Goal: Transaction & Acquisition: Purchase product/service

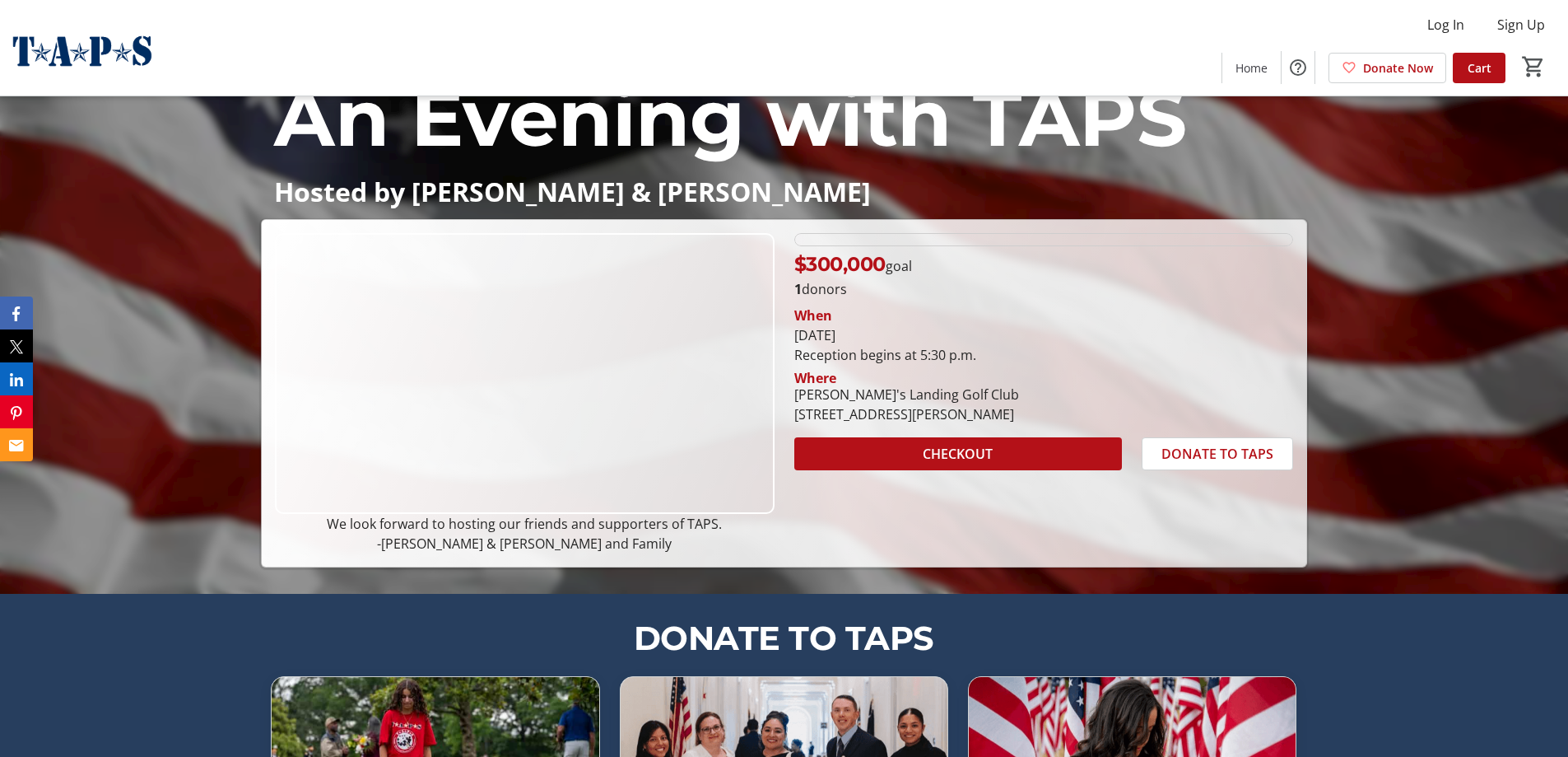
scroll to position [165, 0]
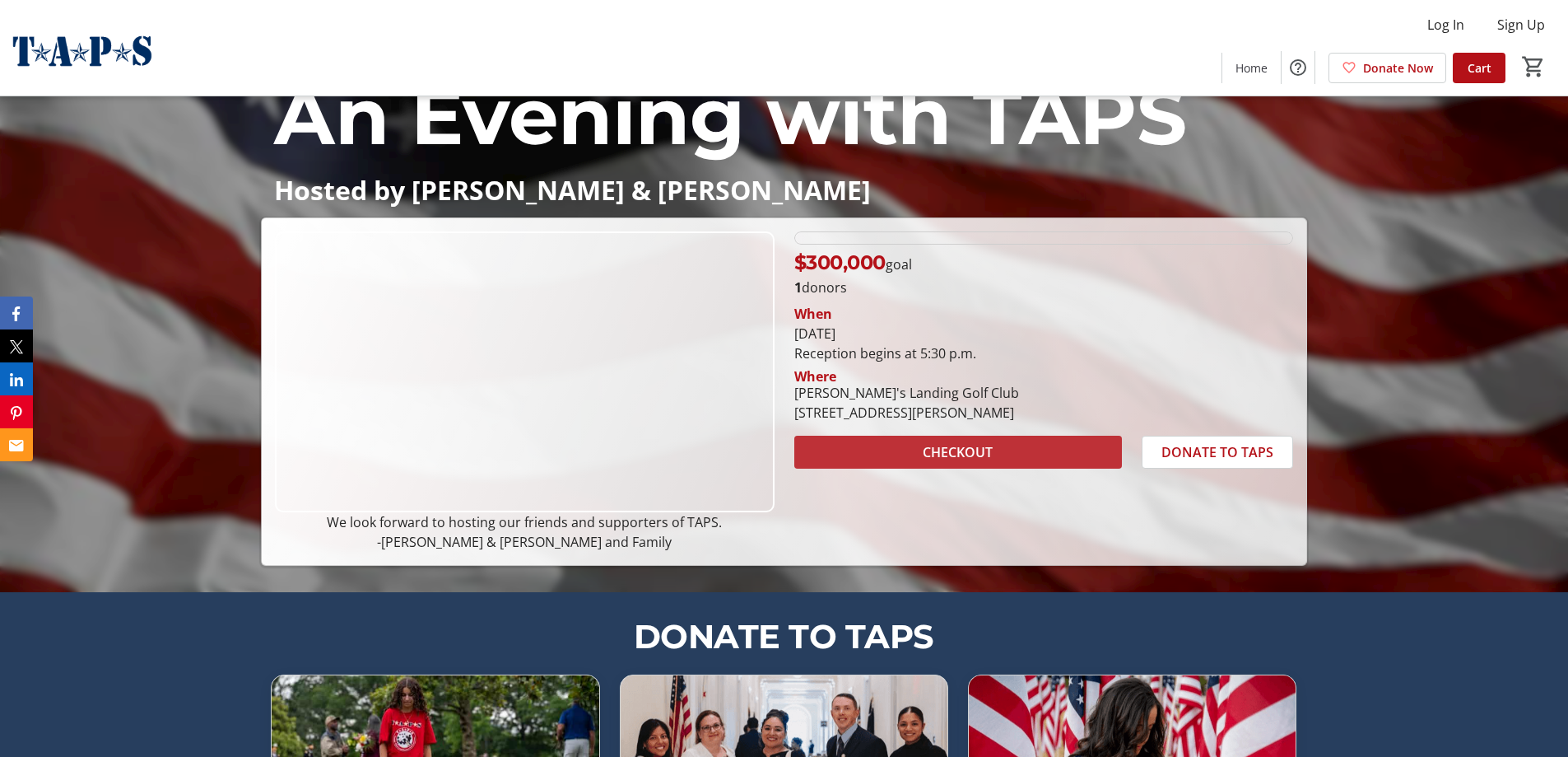
click at [1010, 444] on span at bounding box center [958, 452] width 327 height 40
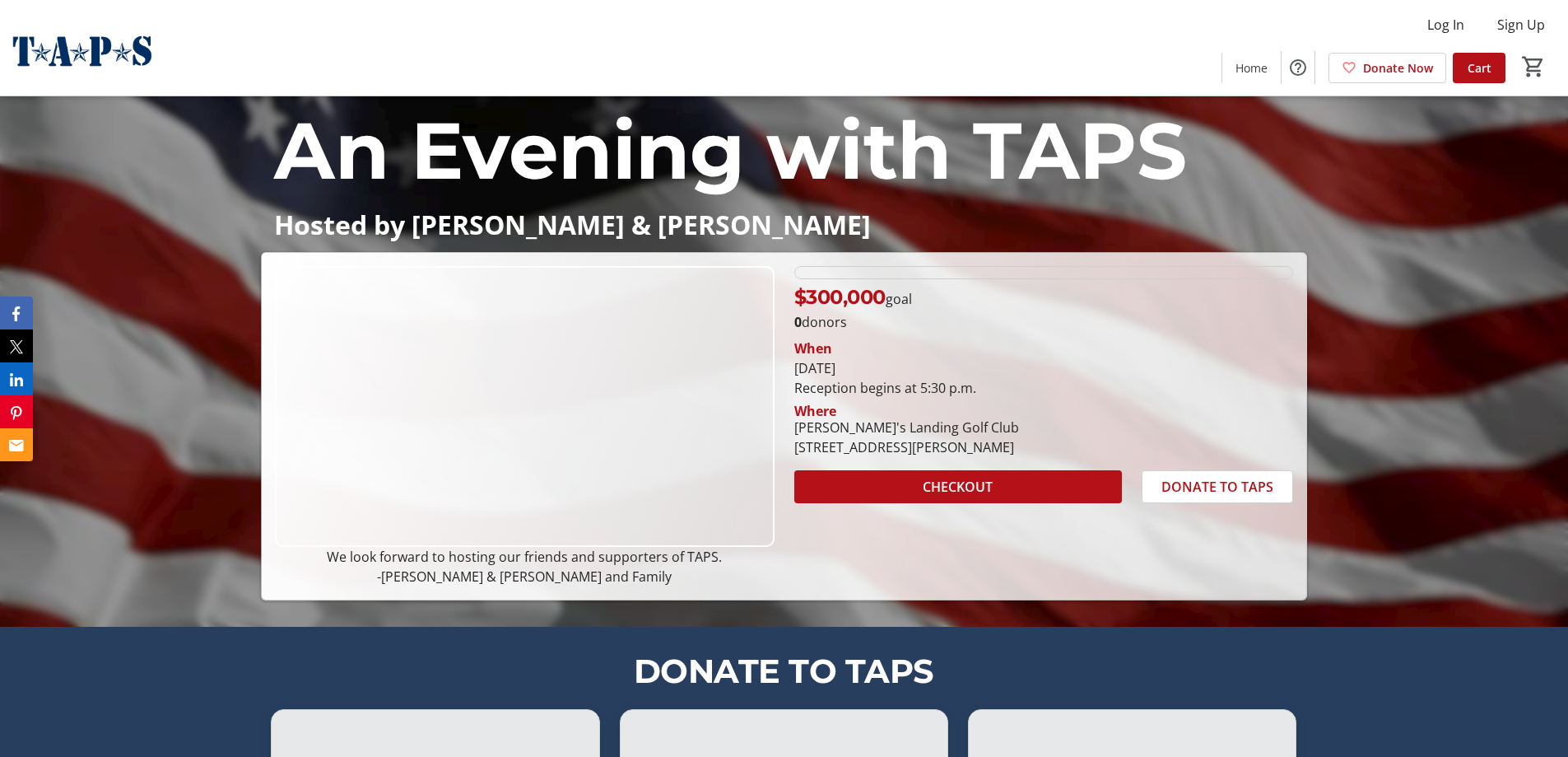
scroll to position [165, 0]
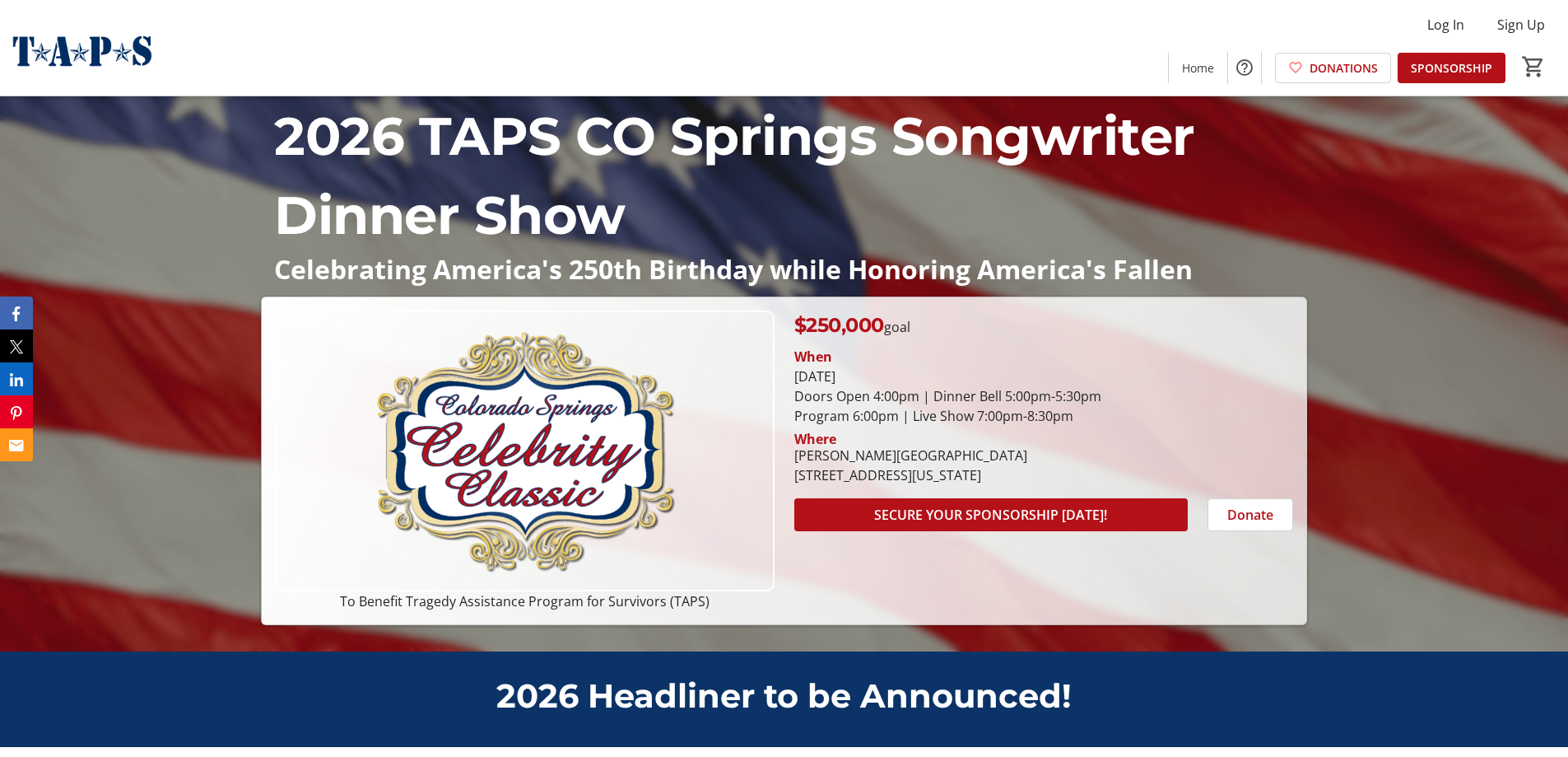
scroll to position [247, 0]
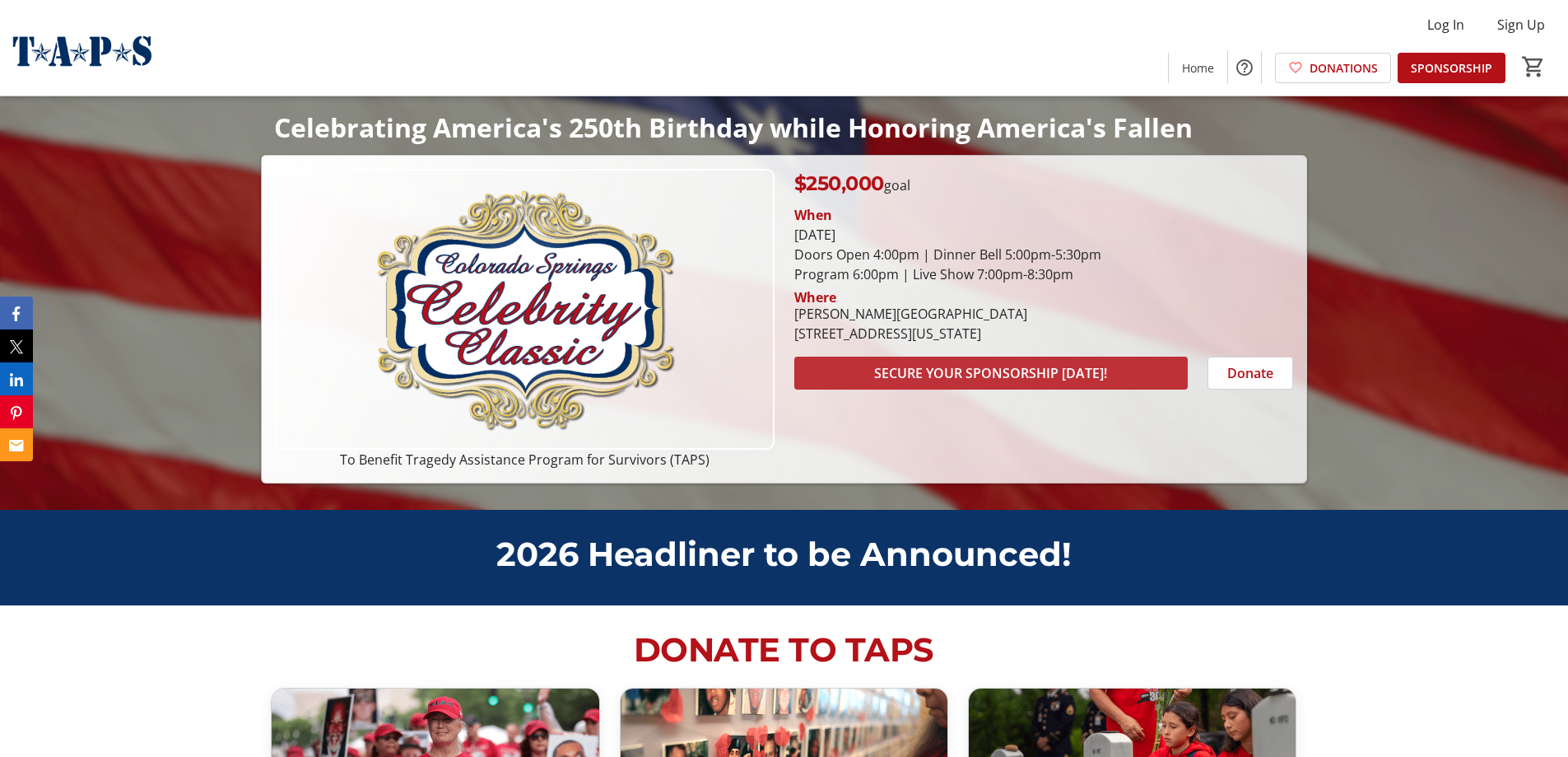
click at [935, 384] on span at bounding box center [991, 373] width 394 height 40
